Goal: Book appointment/travel/reservation

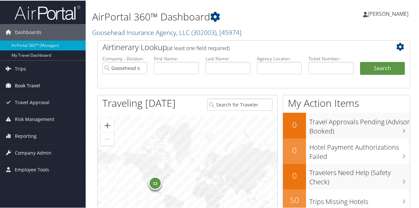
click at [36, 85] on span "Book Travel" at bounding box center [27, 85] width 25 height 16
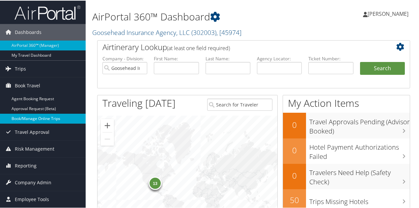
click at [39, 120] on link "Book/Manage Online Trips" at bounding box center [43, 118] width 86 height 10
